Goal: Task Accomplishment & Management: Use online tool/utility

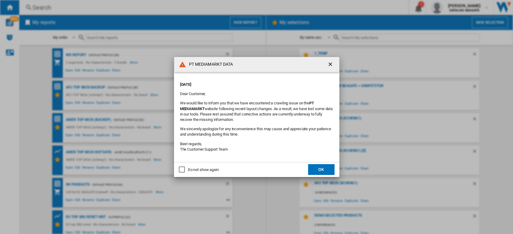
click at [324, 173] on button "OK" at bounding box center [321, 169] width 26 height 11
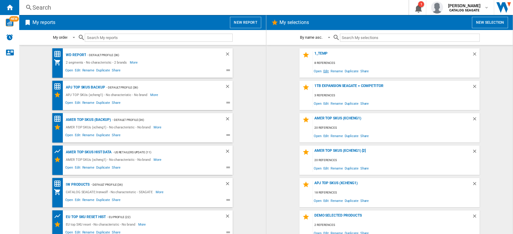
click at [324, 72] on span "Edit" at bounding box center [326, 71] width 8 height 8
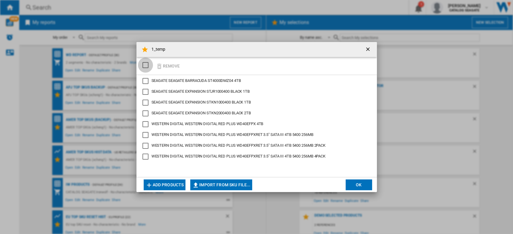
click at [145, 66] on div "SELECTIONS.EDITION_POPUP.SELECT_DESELECT" at bounding box center [145, 65] width 6 height 6
click at [169, 65] on button "Remove" at bounding box center [168, 66] width 28 height 14
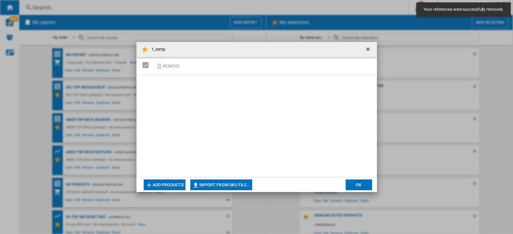
click at [228, 184] on button "Import from SKU file..." at bounding box center [221, 185] width 62 height 11
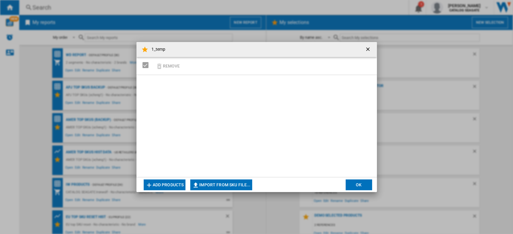
type input "**********"
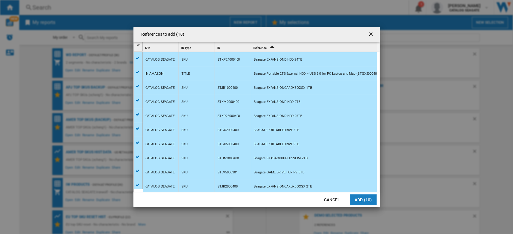
click at [367, 201] on button "Add (10)" at bounding box center [363, 200] width 26 height 11
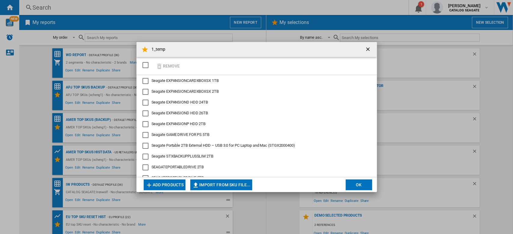
click at [358, 181] on button "OK" at bounding box center [358, 185] width 26 height 11
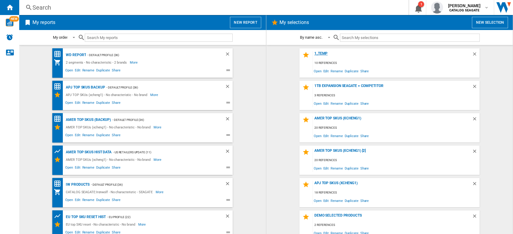
click at [321, 55] on div "1_temp" at bounding box center [392, 55] width 159 height 8
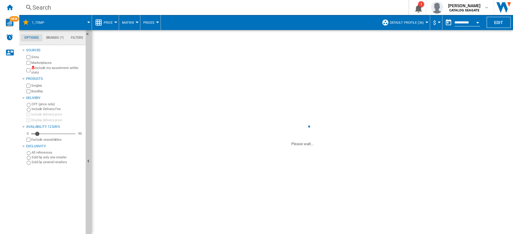
click at [421, 24] on span "Default profile (36)" at bounding box center [407, 23] width 34 height 4
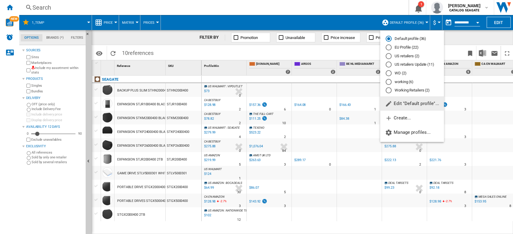
click at [390, 56] on div "US retailers (2)" at bounding box center [388, 56] width 6 height 6
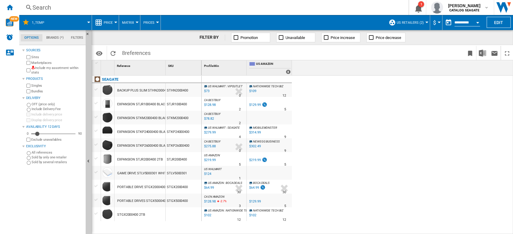
click at [422, 23] on button "US retailers (2)" at bounding box center [412, 22] width 30 height 15
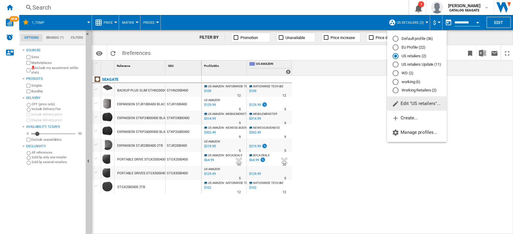
click at [418, 105] on span "Edit "US retailers"..." at bounding box center [416, 103] width 49 height 5
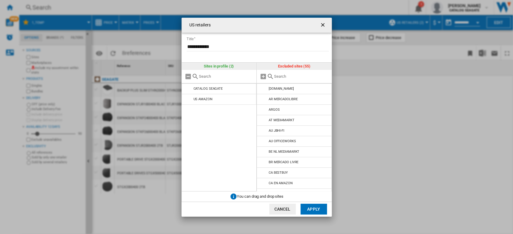
click at [292, 76] on input "text" at bounding box center [301, 76] width 55 height 5
type input "us"
click at [261, 119] on md-icon at bounding box center [263, 120] width 7 height 7
drag, startPoint x: 262, startPoint y: 161, endPoint x: 272, endPoint y: 176, distance: 17.6
click at [262, 162] on md-icon at bounding box center [263, 162] width 7 height 7
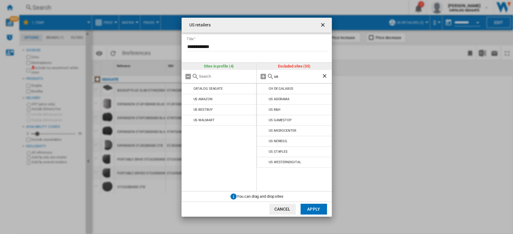
click at [312, 207] on button "Apply" at bounding box center [313, 209] width 26 height 11
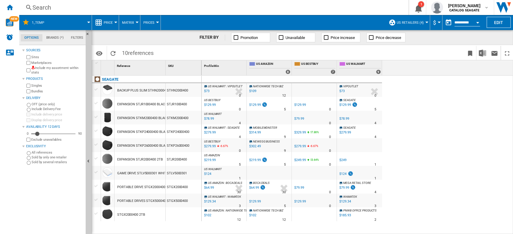
click at [44, 62] on label "Marketplaces" at bounding box center [57, 63] width 52 height 5
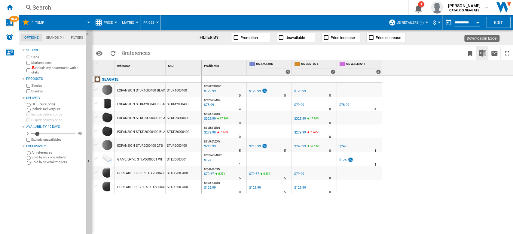
click at [482, 54] on img "Download in Excel" at bounding box center [482, 53] width 7 height 7
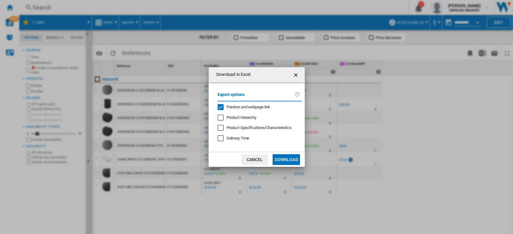
click at [221, 107] on div "Position and webpage link" at bounding box center [221, 107] width 6 height 6
click at [284, 158] on button "Download" at bounding box center [285, 159] width 27 height 11
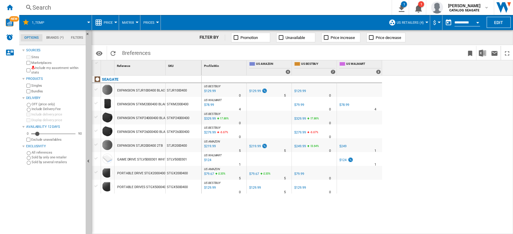
click at [43, 61] on label "Marketplaces" at bounding box center [57, 63] width 52 height 5
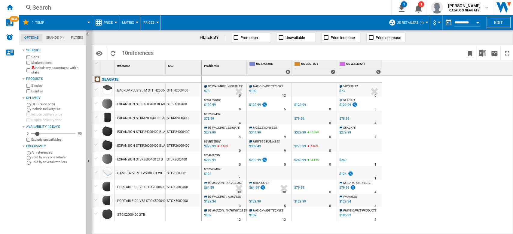
click at [43, 64] on label "Marketplaces" at bounding box center [57, 63] width 52 height 5
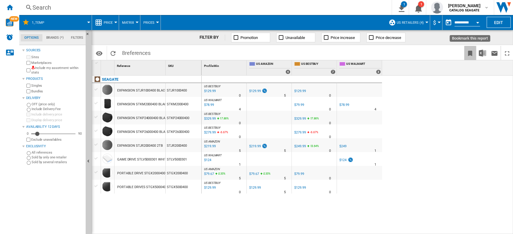
click at [467, 52] on ng-md-icon "Bookmark this report" at bounding box center [469, 53] width 7 height 7
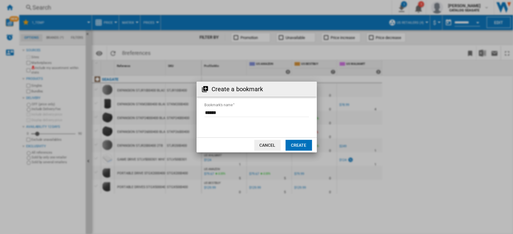
click at [231, 114] on input "Bookmark's name" at bounding box center [256, 112] width 105 height 9
drag, startPoint x: 247, startPoint y: 114, endPoint x: 185, endPoint y: 114, distance: 61.9
click at [185, 114] on div "Create a bookmark Bookmark's name Cancel Create" at bounding box center [256, 117] width 513 height 234
type input "**********"
click at [296, 145] on button "Create" at bounding box center [298, 145] width 26 height 11
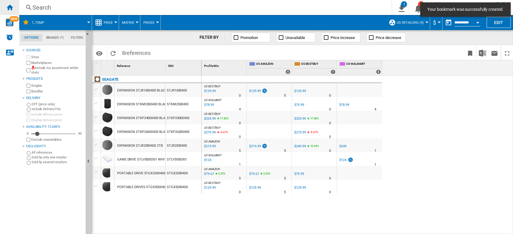
click at [12, 6] on ng-md-icon "Home" at bounding box center [9, 7] width 7 height 7
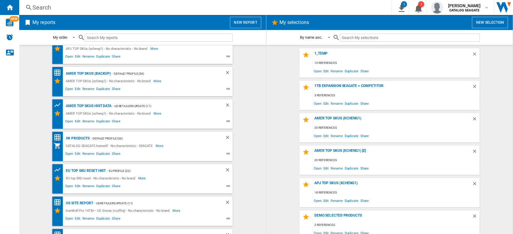
scroll to position [70, 0]
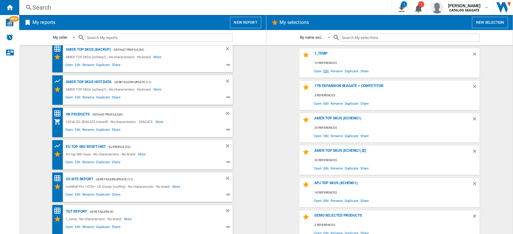
click at [324, 72] on span "Edit" at bounding box center [326, 71] width 8 height 8
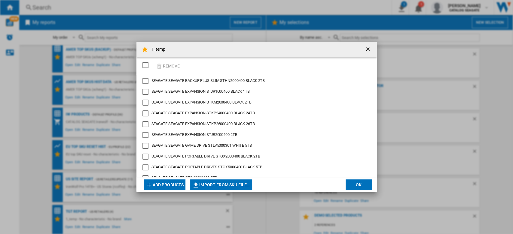
click at [182, 63] on div "Remove" at bounding box center [256, 66] width 240 height 18
click at [177, 184] on button "Add products" at bounding box center [165, 185] width 42 height 11
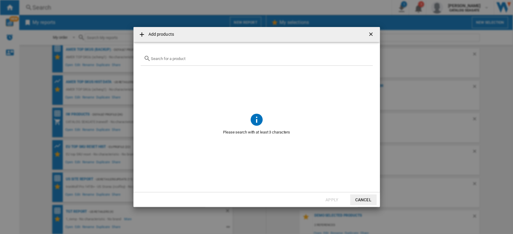
click at [191, 59] on input "text" at bounding box center [260, 58] width 219 height 5
paste input "WDBU6Y0020BBK"
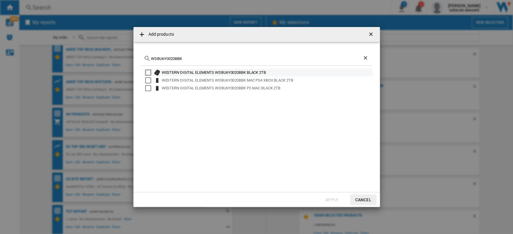
type input "WDBU6Y0020BBK"
click at [149, 73] on div "Select" at bounding box center [148, 73] width 6 height 6
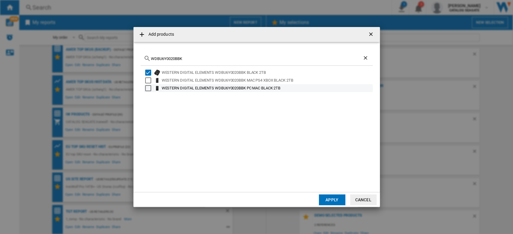
click at [145, 80] on div "Select" at bounding box center [148, 81] width 6 height 6
click at [148, 87] on div "Select" at bounding box center [148, 88] width 6 height 6
click at [326, 198] on button "Apply" at bounding box center [332, 200] width 26 height 11
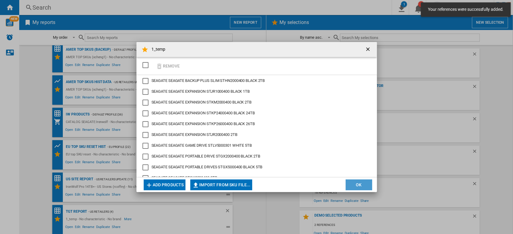
click at [367, 184] on button "OK" at bounding box center [358, 185] width 26 height 11
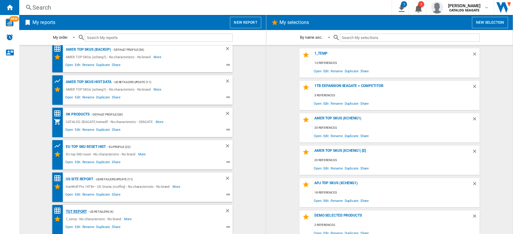
click at [72, 211] on div "Tgt Report" at bounding box center [75, 212] width 23 height 8
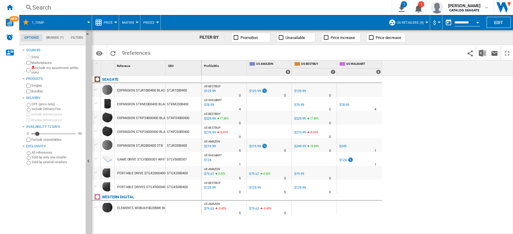
click at [87, 23] on span at bounding box center [71, 22] width 36 height 15
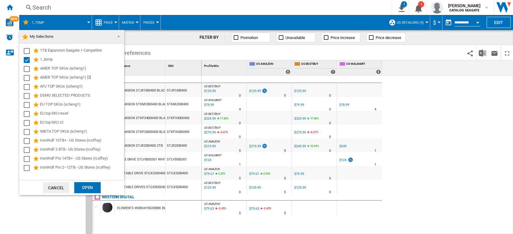
click at [87, 23] on md-backdrop at bounding box center [256, 117] width 513 height 234
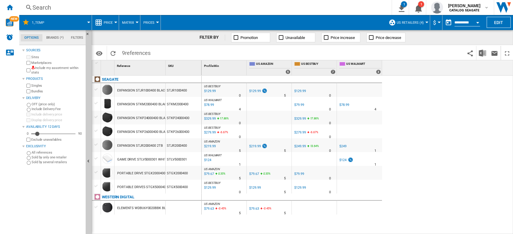
click at [115, 22] on div at bounding box center [115, 23] width 3 height 2
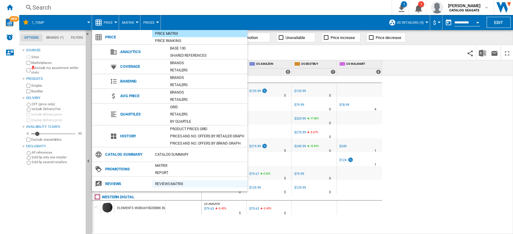
click at [165, 183] on div "REVIEWS Matrix" at bounding box center [199, 184] width 95 height 6
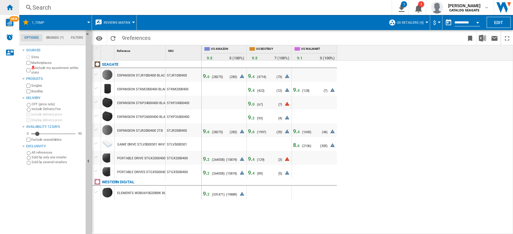
click at [8, 6] on ng-md-icon "Home" at bounding box center [9, 7] width 7 height 7
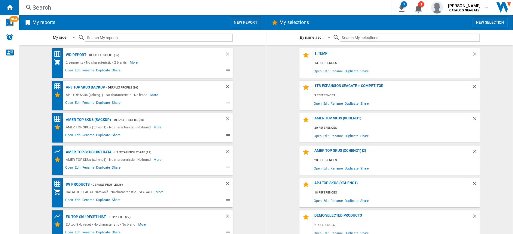
click at [250, 23] on button "New report" at bounding box center [245, 22] width 31 height 11
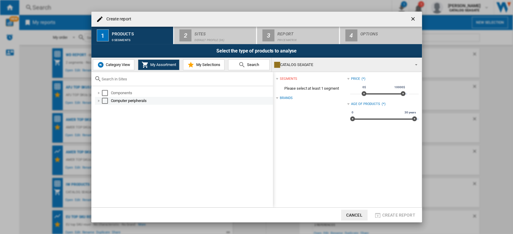
click at [105, 92] on div "Select" at bounding box center [105, 93] width 6 height 6
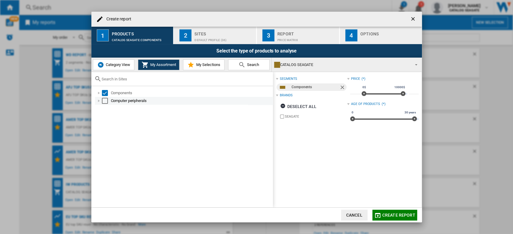
click at [106, 99] on div "Select" at bounding box center [105, 101] width 6 height 6
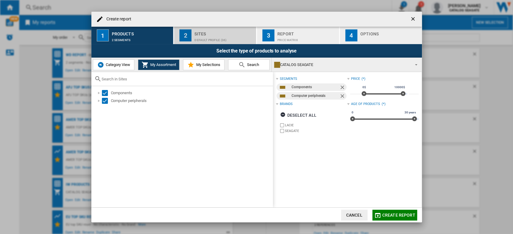
click at [221, 35] on div "Sites" at bounding box center [223, 32] width 59 height 6
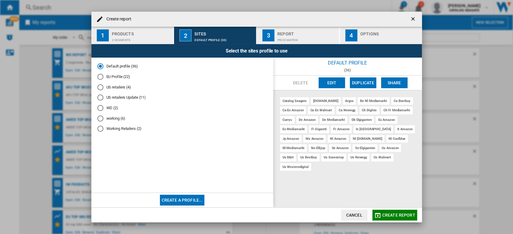
click at [191, 201] on button "Create a profile..." at bounding box center [182, 200] width 45 height 11
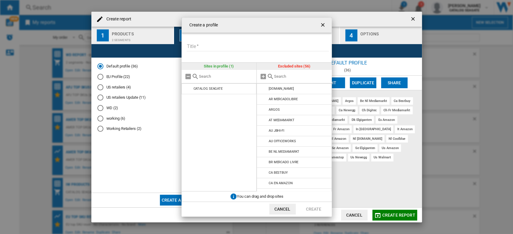
click at [285, 76] on input "Create a ..." at bounding box center [301, 76] width 55 height 5
click at [263, 102] on md-icon "Create a ..." at bounding box center [263, 99] width 7 height 7
click at [284, 77] on input "Create a ..." at bounding box center [301, 76] width 55 height 5
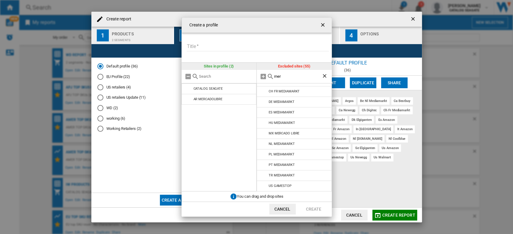
scroll to position [0, 0]
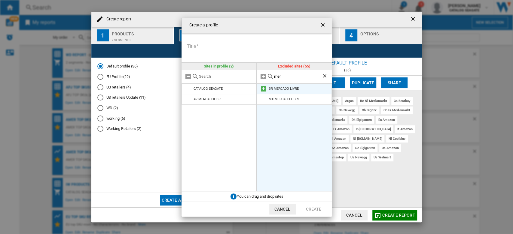
click at [264, 89] on md-icon "Create a ..." at bounding box center [263, 88] width 7 height 7
click at [262, 88] on md-icon "Create a ..." at bounding box center [263, 88] width 7 height 7
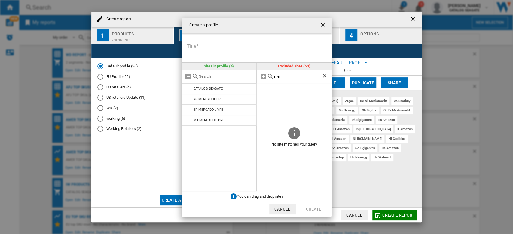
click at [278, 76] on input "mer" at bounding box center [297, 76] width 47 height 5
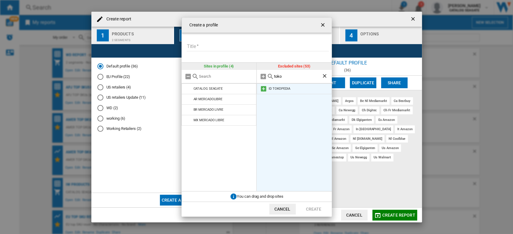
type input "toko"
click at [264, 89] on md-icon "Create a ..." at bounding box center [263, 88] width 7 height 7
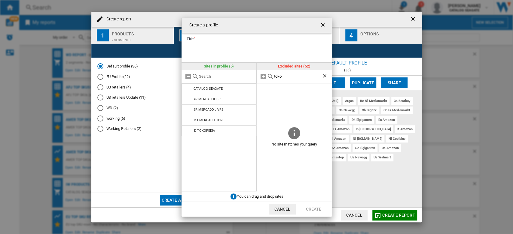
click at [219, 43] on input "Title" at bounding box center [258, 46] width 142 height 9
type input "*********"
click at [316, 211] on button "Create" at bounding box center [313, 209] width 26 height 11
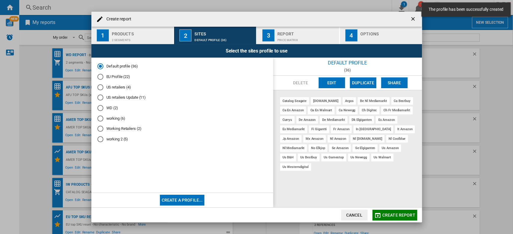
click at [101, 141] on div "working 2 (5)" at bounding box center [100, 139] width 6 height 6
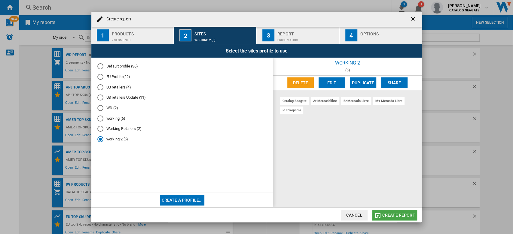
click at [402, 218] on button "Create report" at bounding box center [394, 215] width 45 height 11
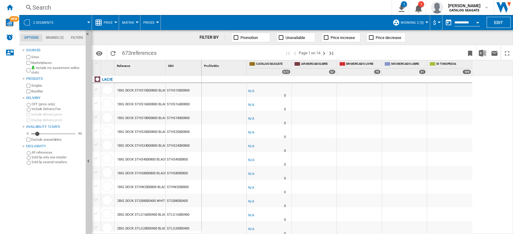
click at [47, 63] on label "Marketplaces" at bounding box center [57, 63] width 52 height 5
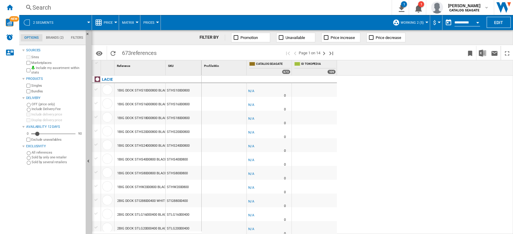
click at [53, 70] on label "Include my assortment within stats" at bounding box center [57, 70] width 52 height 9
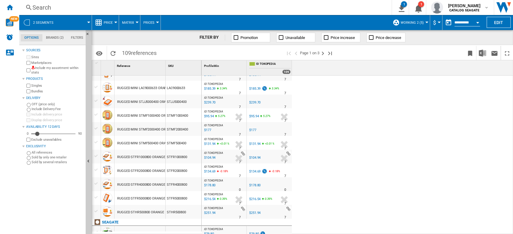
scroll to position [160, 0]
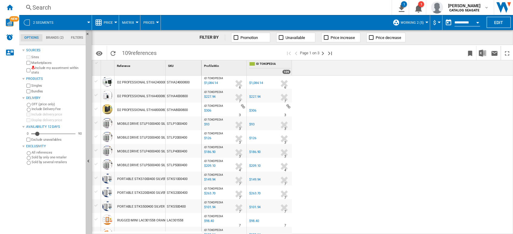
click at [420, 22] on span "working 2 (5)" at bounding box center [411, 23] width 23 height 4
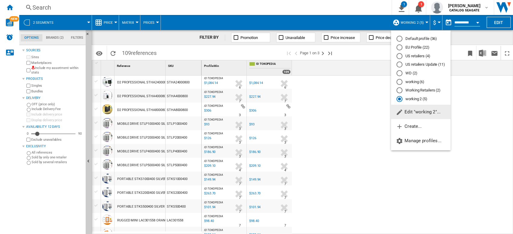
click at [347, 107] on md-backdrop at bounding box center [256, 117] width 513 height 234
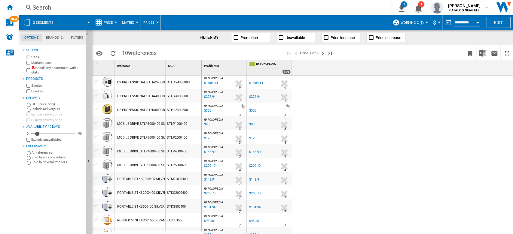
click at [108, 25] on button "Price" at bounding box center [110, 22] width 12 height 15
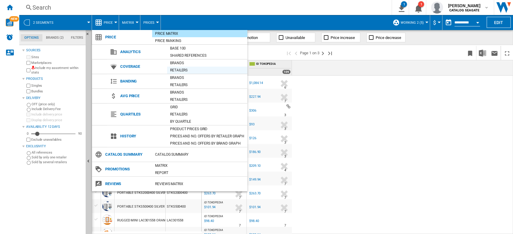
click at [181, 70] on div "Retailers" at bounding box center [207, 70] width 80 height 6
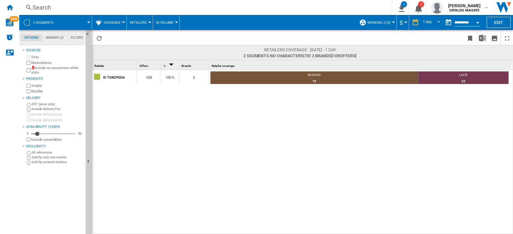
click at [43, 64] on label "Marketplaces" at bounding box center [57, 63] width 52 height 5
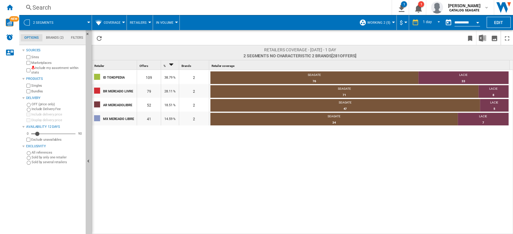
click at [382, 22] on span "working 2 (5)" at bounding box center [378, 23] width 23 height 4
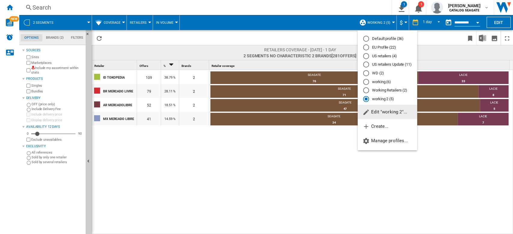
click at [395, 113] on span "Edit "working 2"..." at bounding box center [384, 111] width 45 height 5
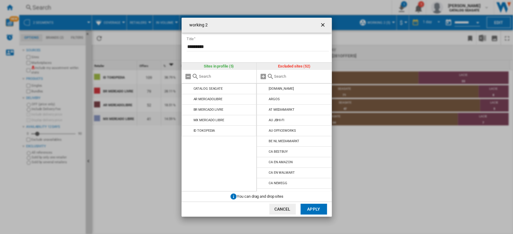
click at [288, 78] on input "working 2 ..." at bounding box center [301, 76] width 55 height 5
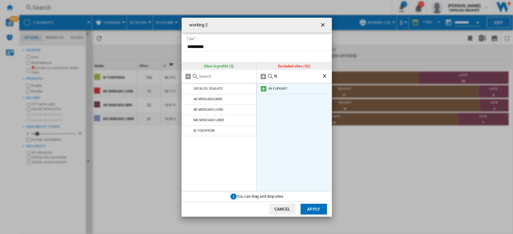
type input "fli"
click at [263, 89] on md-icon "working 2 ..." at bounding box center [263, 88] width 7 height 7
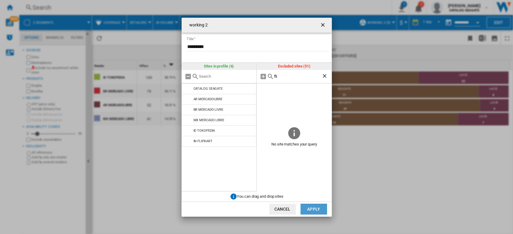
click at [320, 210] on button "Apply" at bounding box center [313, 209] width 26 height 11
